Goal: Task Accomplishment & Management: Manage account settings

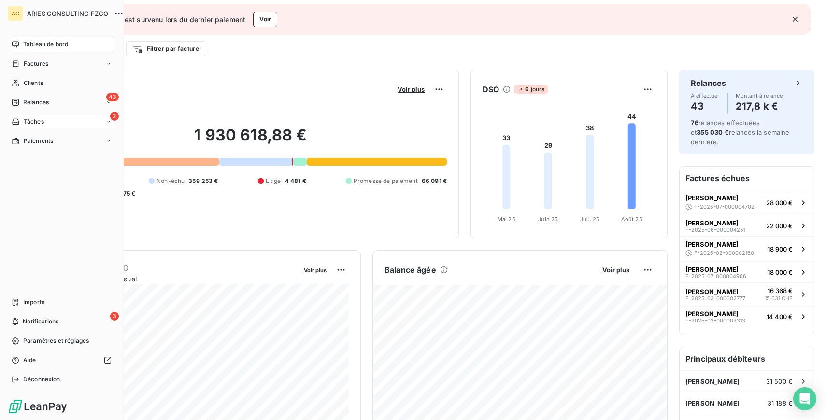
click at [17, 124] on icon at bounding box center [16, 122] width 8 height 8
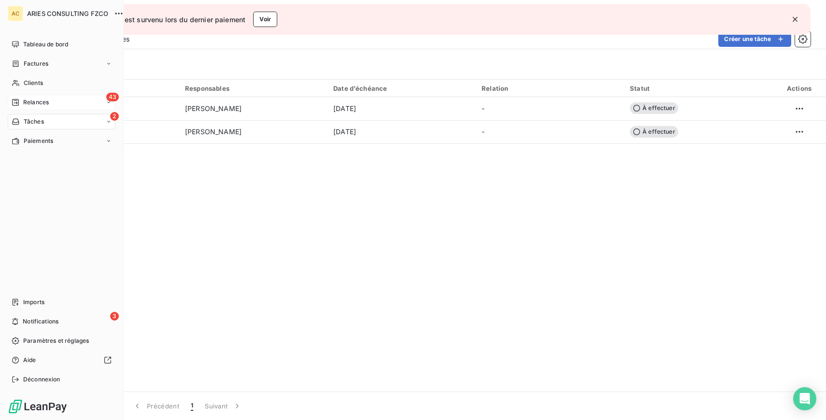
click at [19, 99] on div "Relances" at bounding box center [30, 102] width 37 height 9
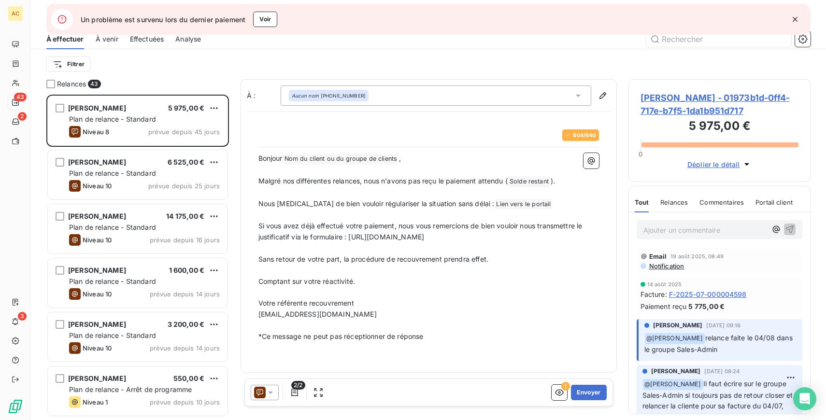
scroll to position [326, 182]
click at [265, 20] on button "Voir" at bounding box center [265, 19] width 24 height 15
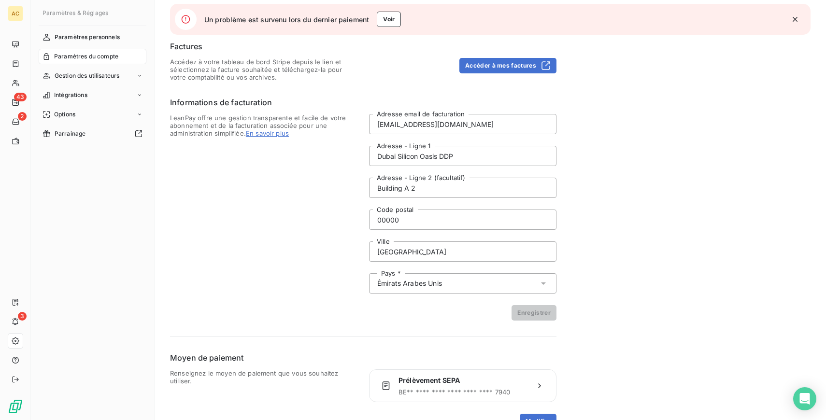
scroll to position [91, 0]
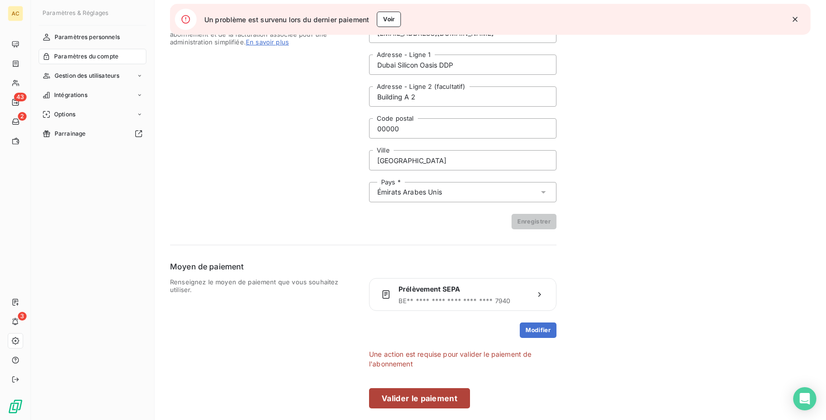
click at [434, 399] on button "Valider le paiement" at bounding box center [419, 398] width 101 height 20
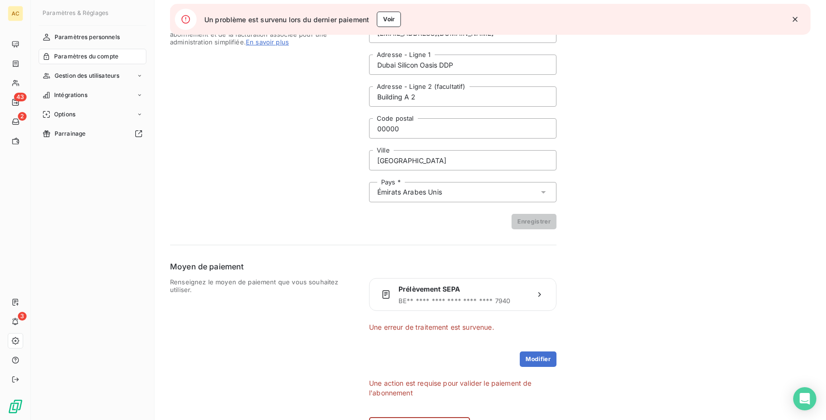
scroll to position [120, 0]
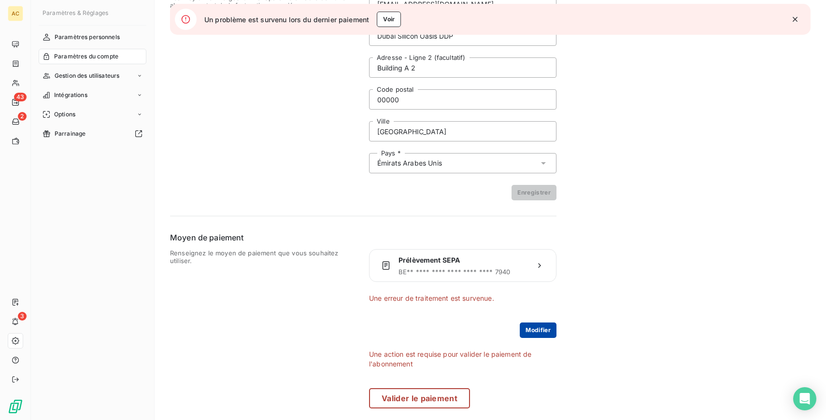
click at [548, 329] on button "Modifier" at bounding box center [538, 330] width 37 height 15
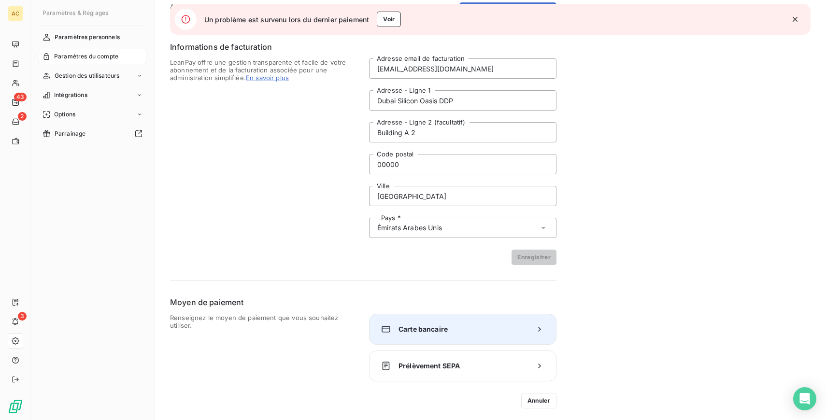
click at [481, 328] on span "Carte bancaire" at bounding box center [463, 330] width 128 height 10
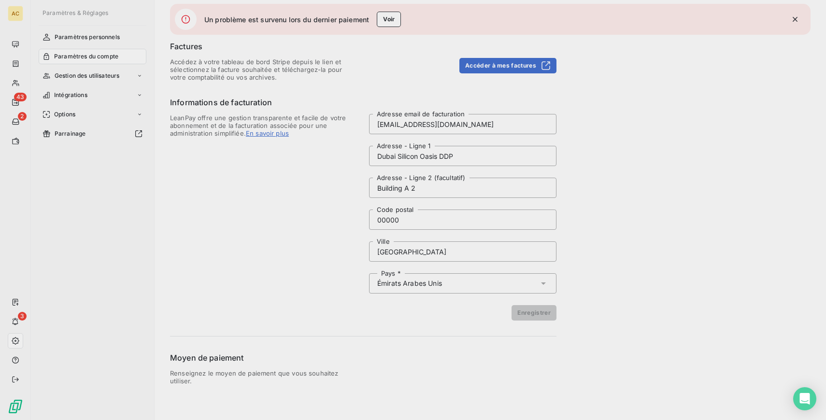
scroll to position [0, 0]
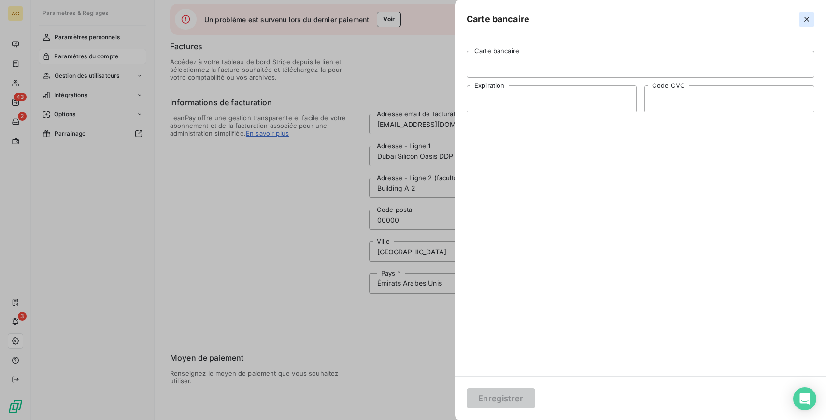
click at [808, 17] on icon "button" at bounding box center [806, 19] width 5 height 5
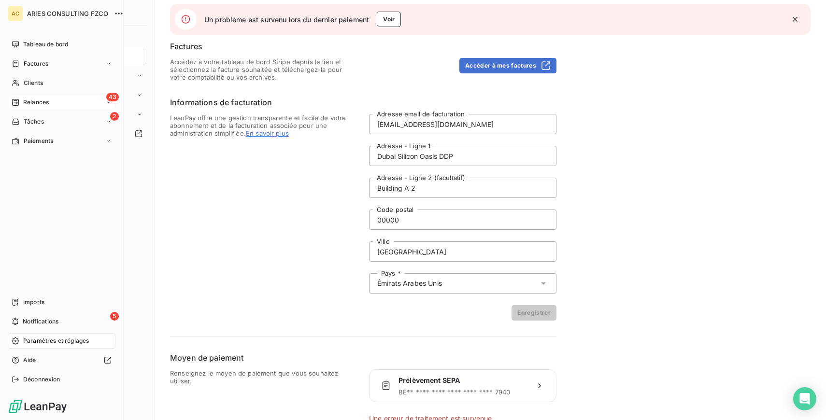
click at [24, 100] on span "Relances" at bounding box center [36, 102] width 26 height 9
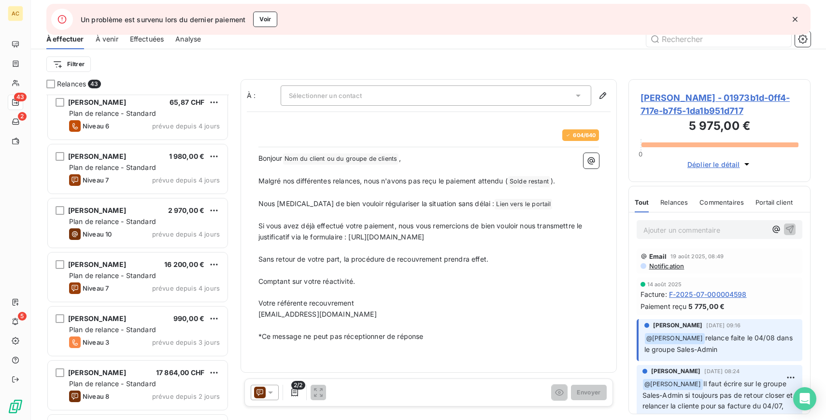
scroll to position [691, 0]
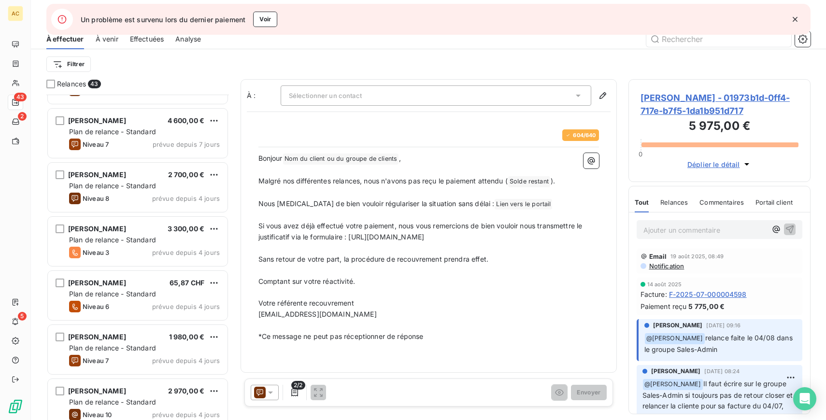
click at [149, 41] on span "Effectuées" at bounding box center [147, 39] width 34 height 10
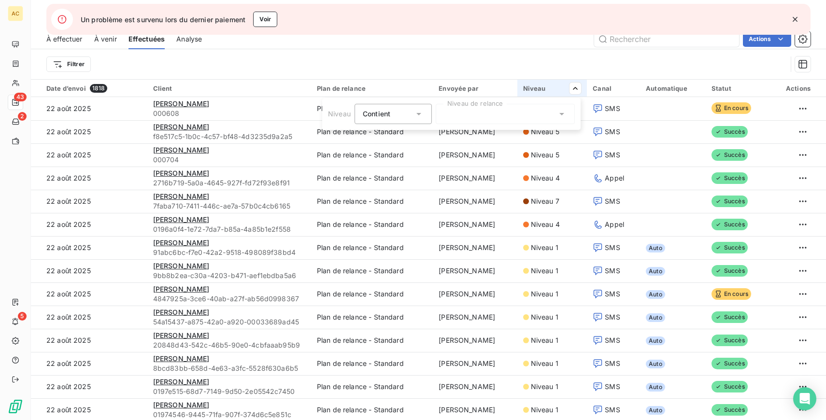
click at [479, 115] on div at bounding box center [505, 114] width 139 height 20
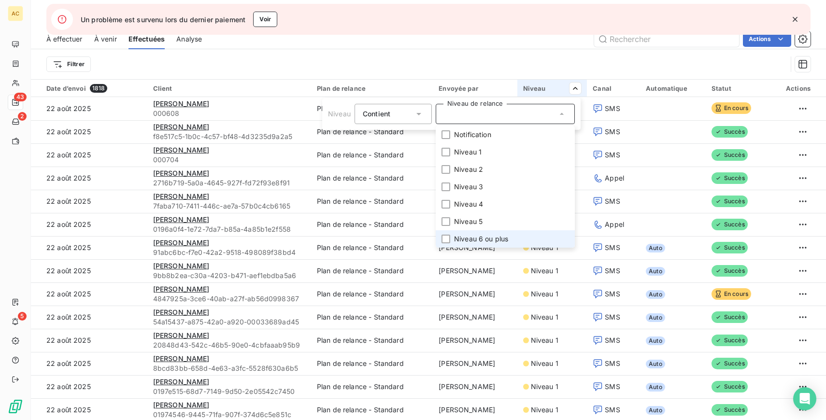
click at [485, 241] on span "Niveau 6 ou plus" at bounding box center [481, 239] width 54 height 10
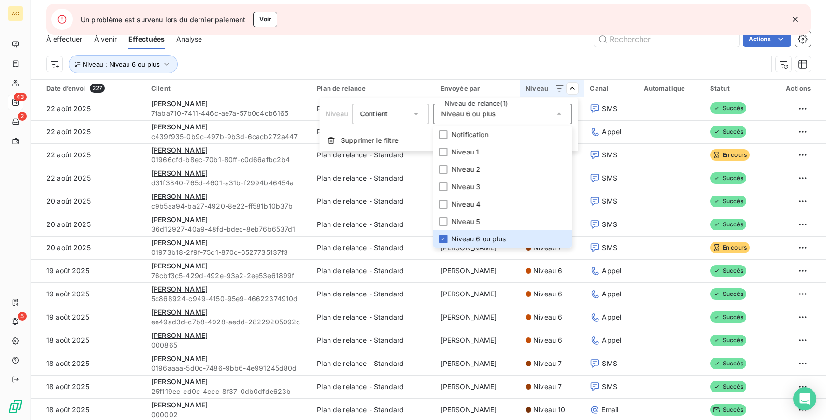
click at [507, 69] on html "AC 43 2 5 Un problème est survenu lors du dernier paiement Voir Relances À effe…" at bounding box center [413, 210] width 826 height 420
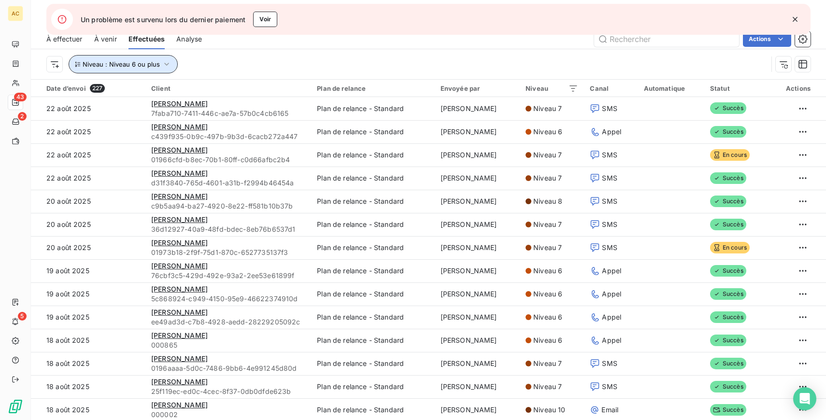
click at [163, 66] on icon "button" at bounding box center [167, 64] width 10 height 10
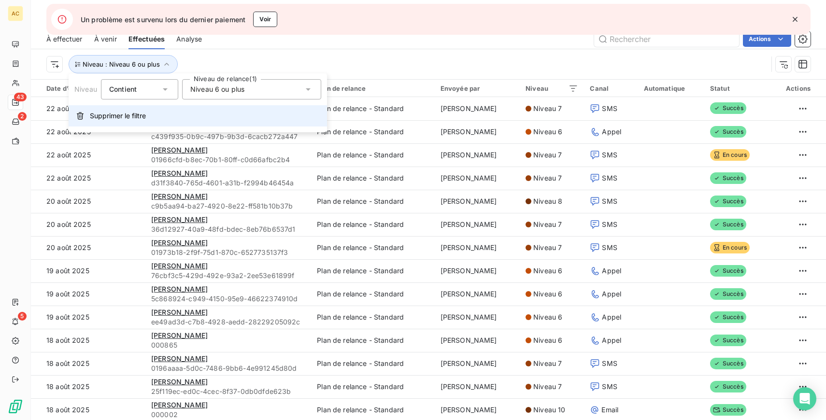
click at [129, 108] on button "Supprimer le filtre" at bounding box center [198, 115] width 258 height 21
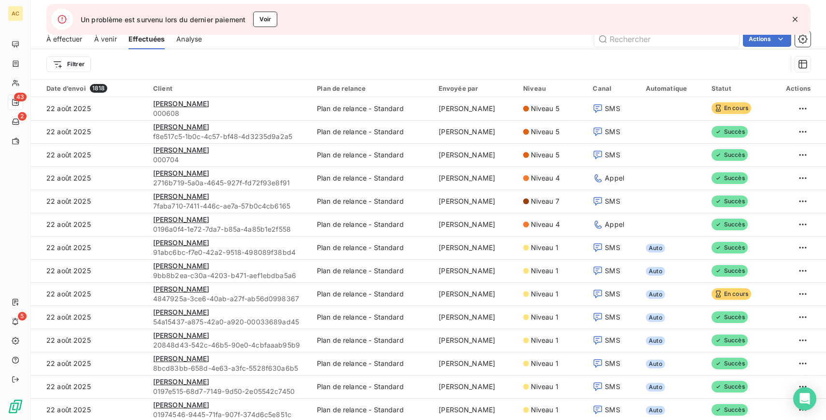
click at [228, 55] on div "Filtrer" at bounding box center [416, 64] width 741 height 18
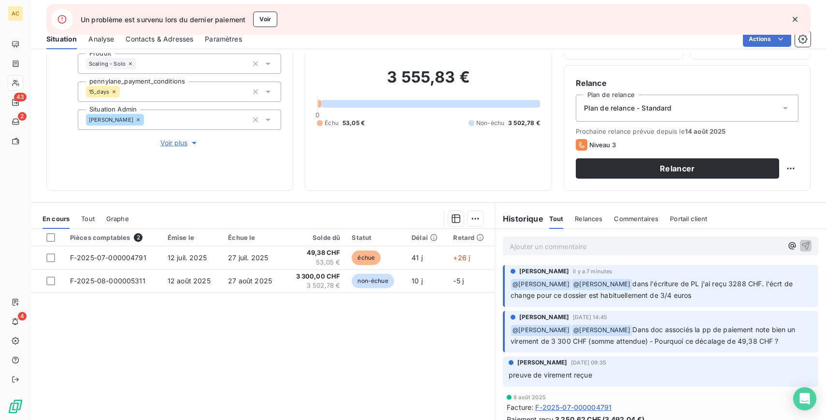
click at [550, 249] on p "Ajouter un commentaire ﻿" at bounding box center [646, 247] width 273 height 12
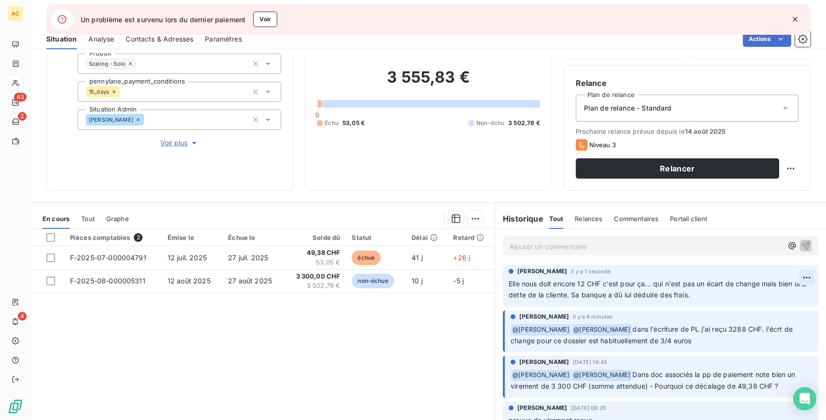
click at [805, 279] on html "AC 43 2 4 Un problème est survenu lors du dernier paiement Voir Clients Edmanue…" at bounding box center [413, 210] width 826 height 420
click at [779, 298] on div "Editer" at bounding box center [784, 299] width 54 height 15
click at [710, 300] on p "Elle nous doit encore 12 CHF c'est pour ça... qui n'est pas un écart de change …" at bounding box center [655, 290] width 292 height 22
click at [805, 278] on html "AC 43 2 4 Un problème est survenu lors du dernier paiement Voir Clients Edmanue…" at bounding box center [413, 210] width 826 height 420
click at [789, 293] on div "Editer" at bounding box center [784, 299] width 54 height 15
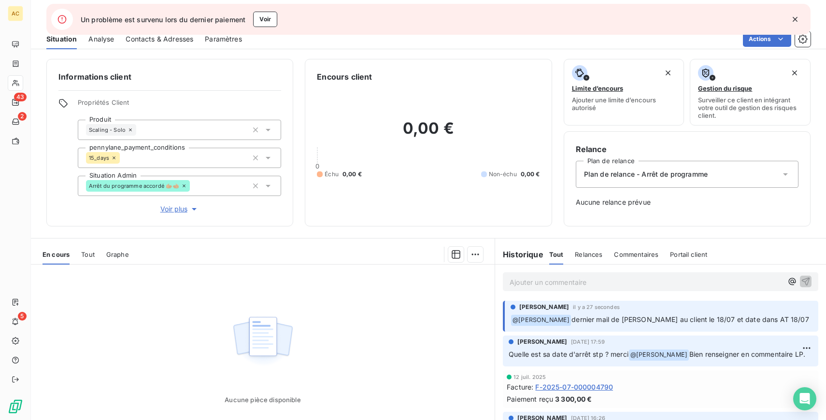
click at [530, 281] on p "Ajouter un commentaire ﻿" at bounding box center [646, 282] width 273 height 12
